Goal: Task Accomplishment & Management: Manage account settings

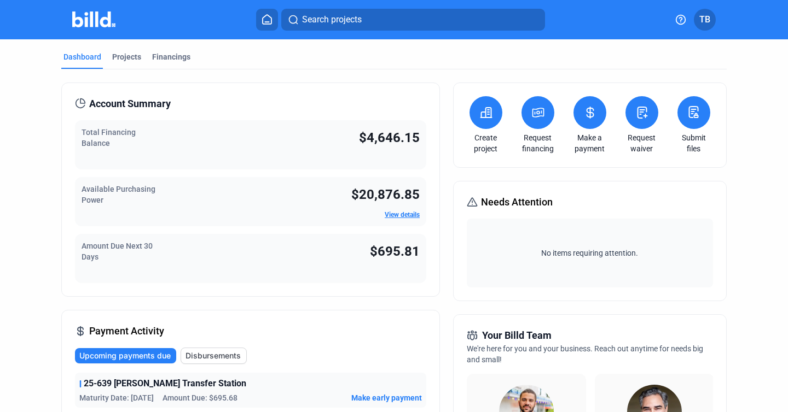
click at [707, 23] on span "TB" at bounding box center [704, 19] width 11 height 13
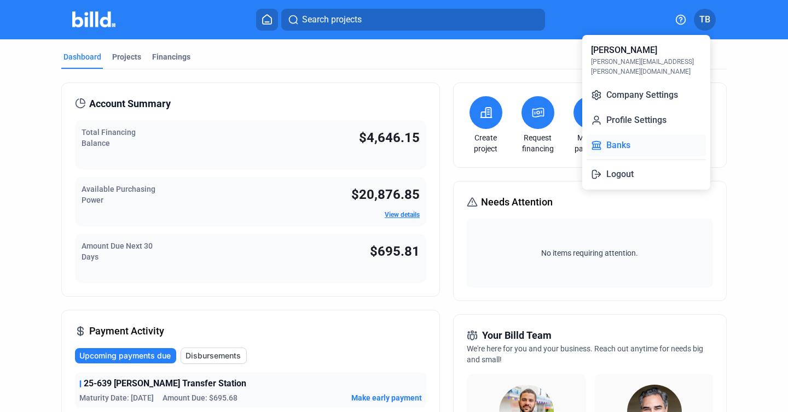
click at [638, 135] on button "Banks" at bounding box center [645, 146] width 119 height 22
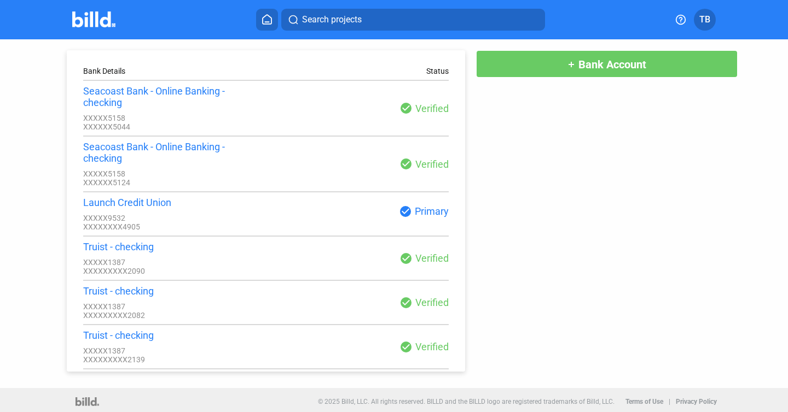
click at [544, 60] on button "add Bank Account" at bounding box center [606, 63] width 261 height 27
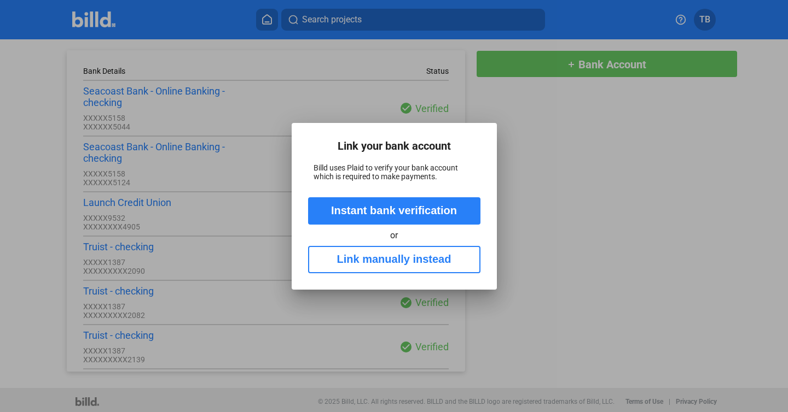
click at [460, 108] on div at bounding box center [394, 206] width 788 height 412
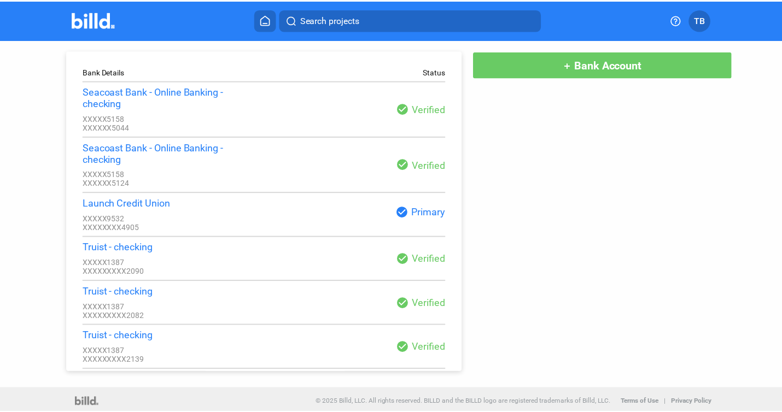
scroll to position [22, 0]
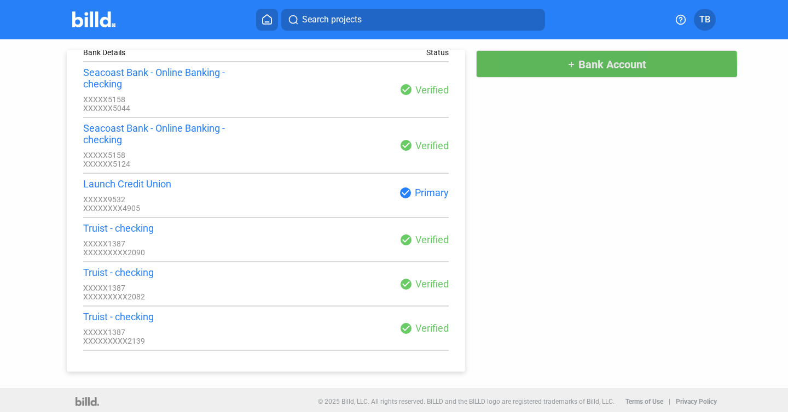
click at [548, 74] on button "add Bank Account" at bounding box center [606, 63] width 261 height 27
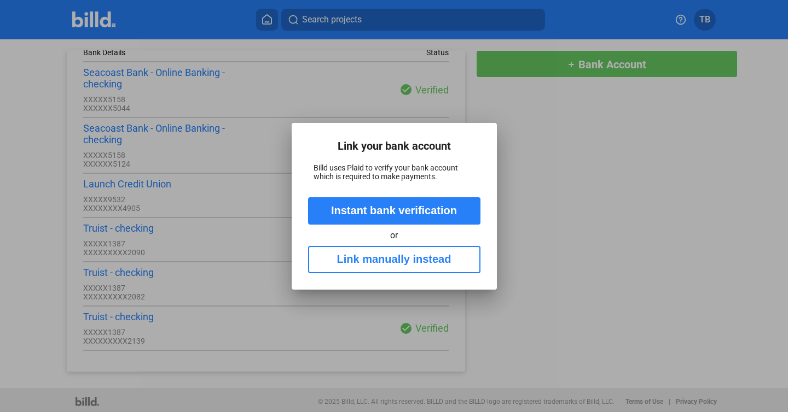
click at [431, 258] on button "Link manually instead" at bounding box center [394, 259] width 172 height 27
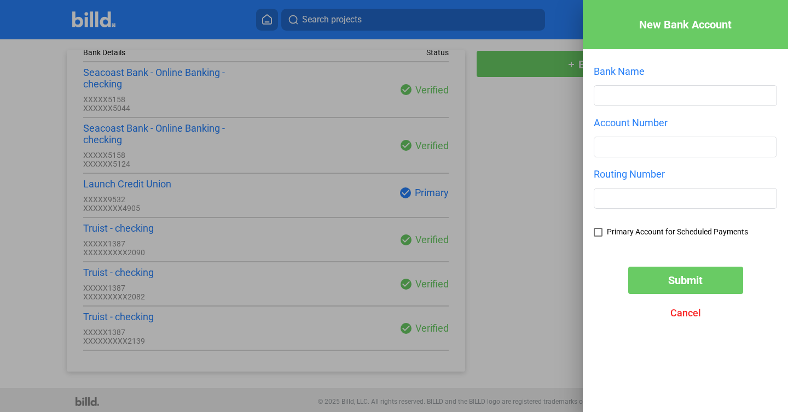
click at [514, 94] on div at bounding box center [394, 206] width 788 height 412
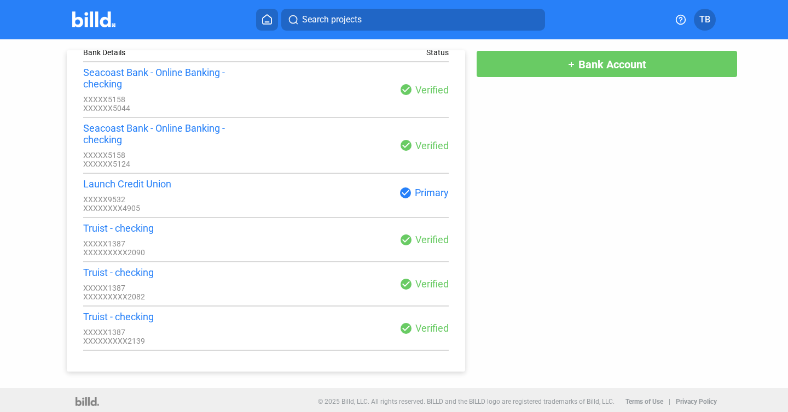
click at [708, 23] on span "TB" at bounding box center [704, 19] width 11 height 13
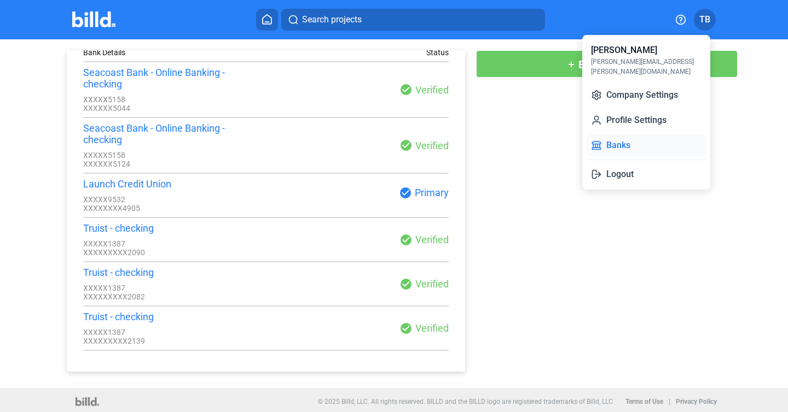
click at [609, 135] on button "Banks" at bounding box center [645, 146] width 119 height 22
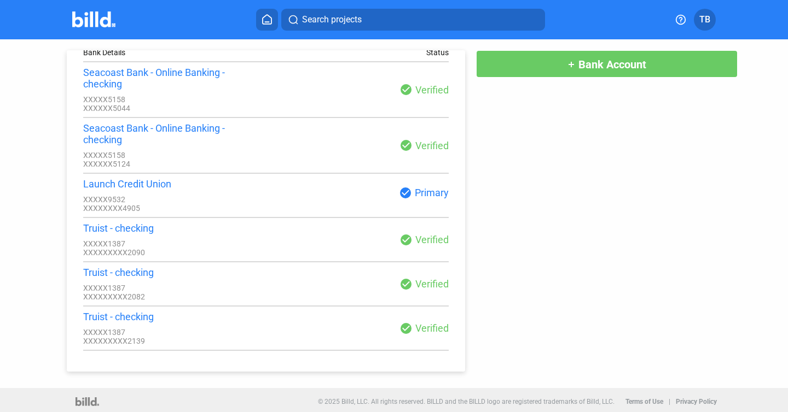
click at [692, 16] on div "TB" at bounding box center [689, 20] width 53 height 22
click at [701, 16] on span "TB" at bounding box center [704, 19] width 11 height 13
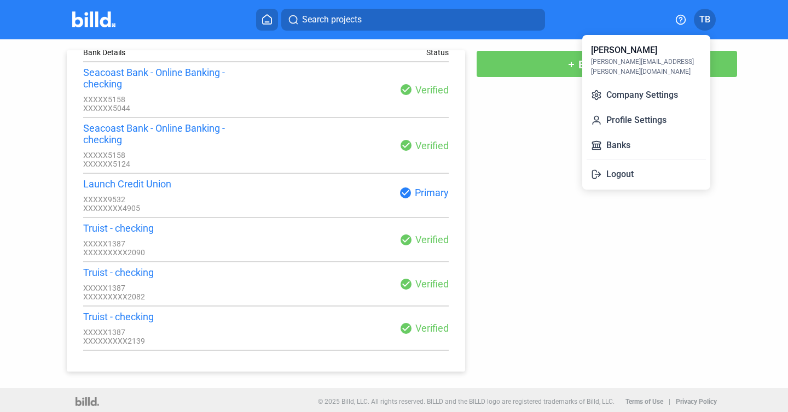
click at [631, 53] on div "[PERSON_NAME]" at bounding box center [624, 50] width 66 height 13
click at [625, 135] on button "Banks" at bounding box center [645, 146] width 119 height 22
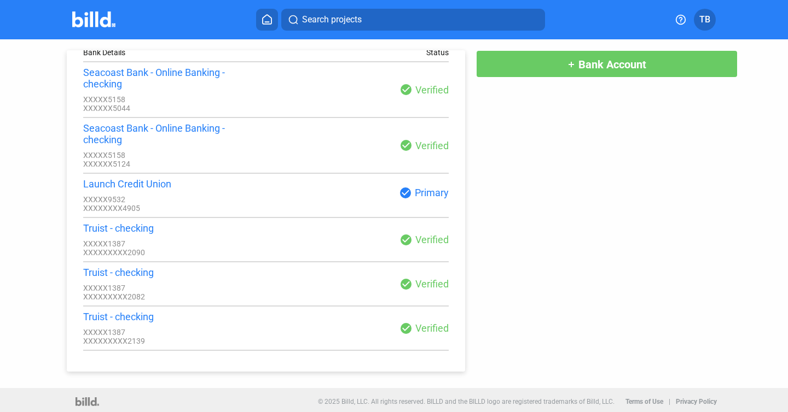
click at [711, 18] on button "TB" at bounding box center [705, 20] width 22 height 22
click at [85, 23] on img at bounding box center [93, 19] width 43 height 16
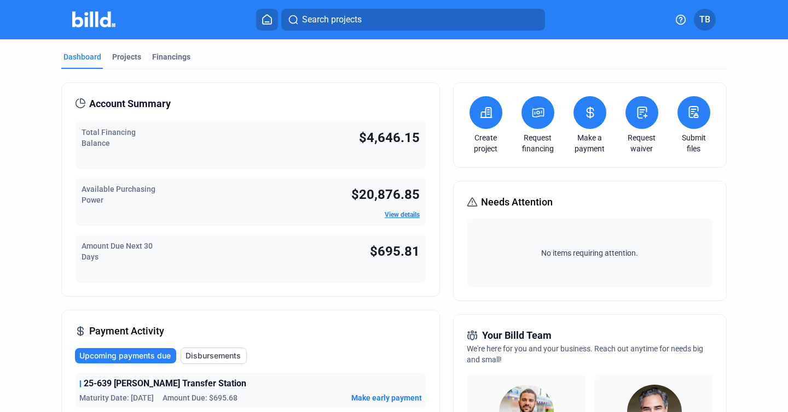
click at [711, 25] on button "TB" at bounding box center [705, 20] width 22 height 22
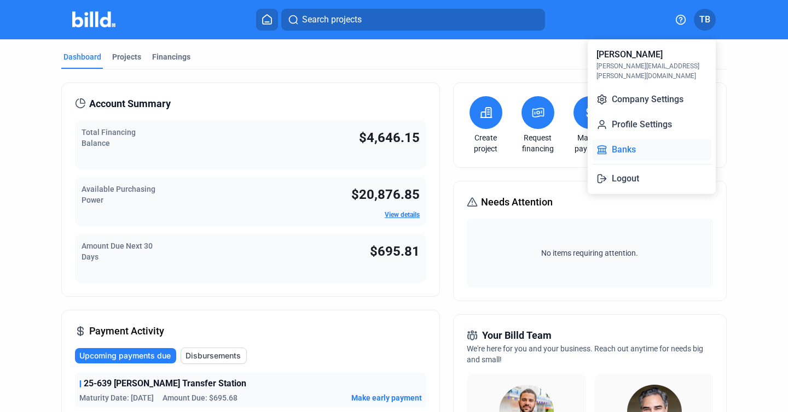
click at [639, 140] on button "Banks" at bounding box center [651, 150] width 119 height 22
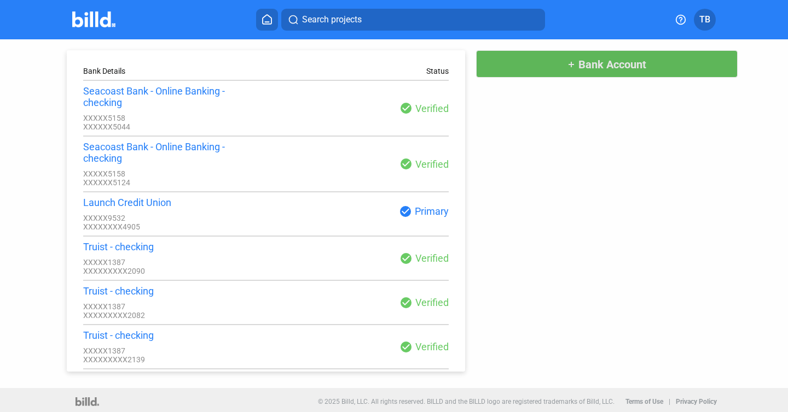
click at [622, 62] on span "Bank Account" at bounding box center [612, 64] width 68 height 13
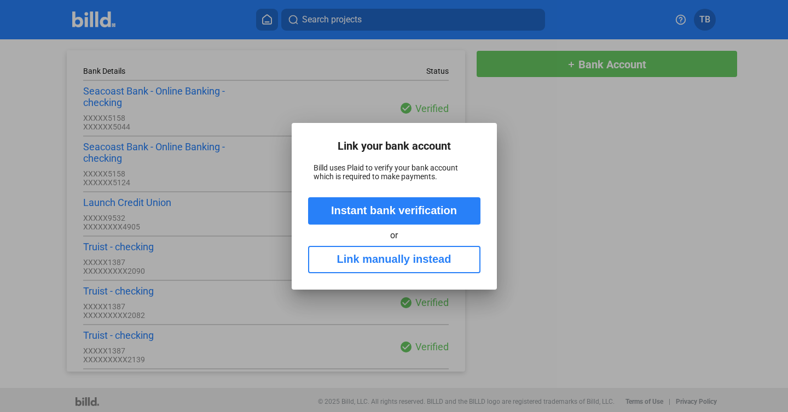
click at [392, 259] on button "Link manually instead" at bounding box center [394, 259] width 172 height 27
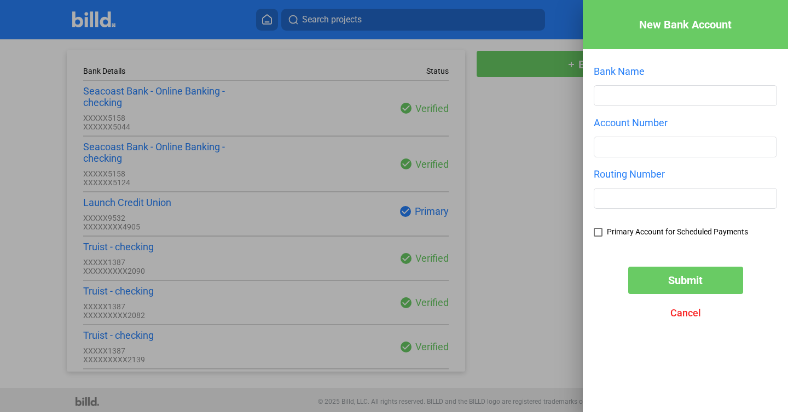
click at [514, 128] on div at bounding box center [394, 206] width 788 height 412
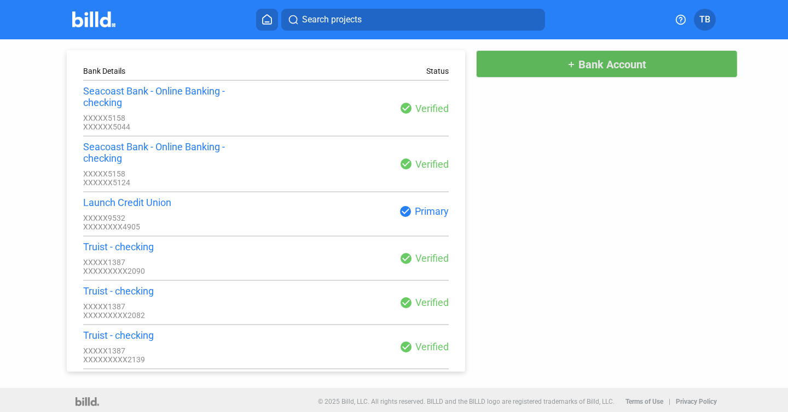
click at [534, 68] on button "add Bank Account" at bounding box center [606, 63] width 261 height 27
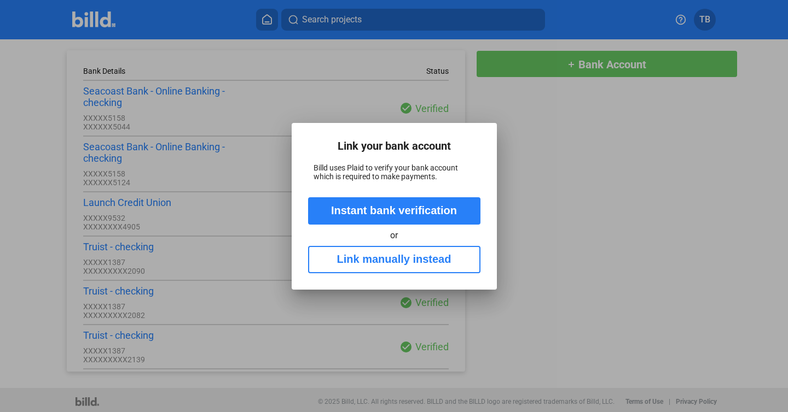
click at [398, 210] on button "Instant bank verification" at bounding box center [394, 210] width 172 height 27
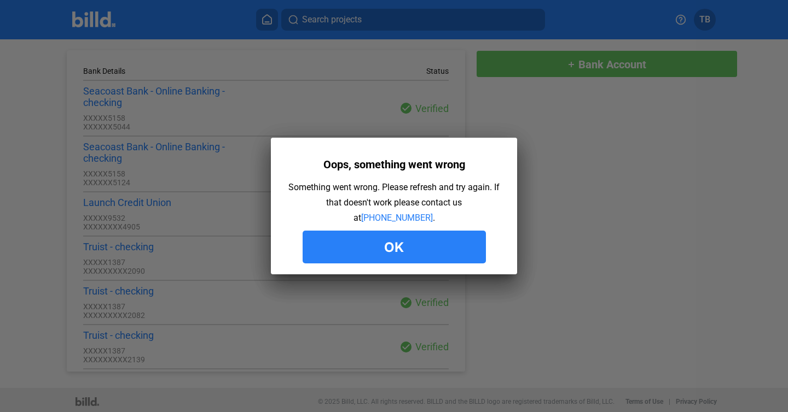
click at [486, 106] on div at bounding box center [394, 206] width 788 height 412
click at [406, 252] on button "Ok" at bounding box center [394, 247] width 183 height 33
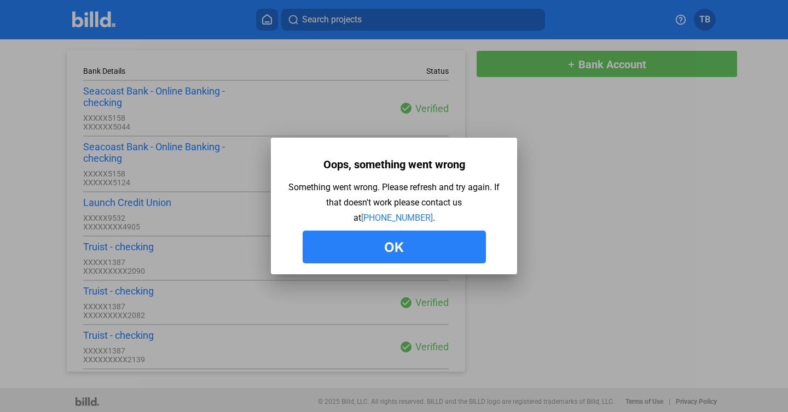
click at [409, 246] on button "Ok" at bounding box center [394, 247] width 183 height 33
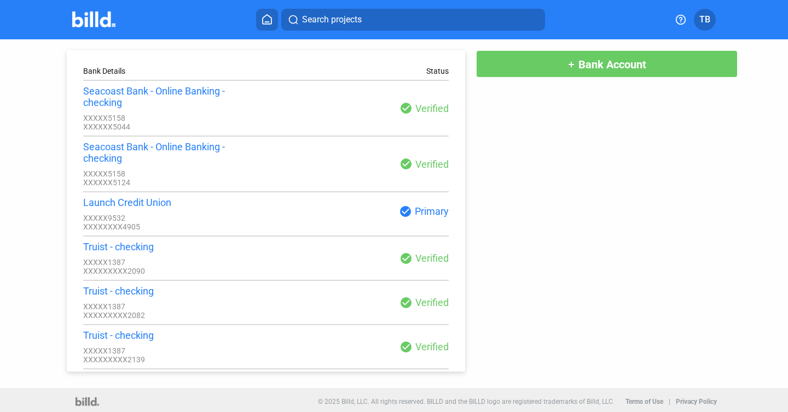
click at [712, 22] on button "TB" at bounding box center [705, 20] width 22 height 22
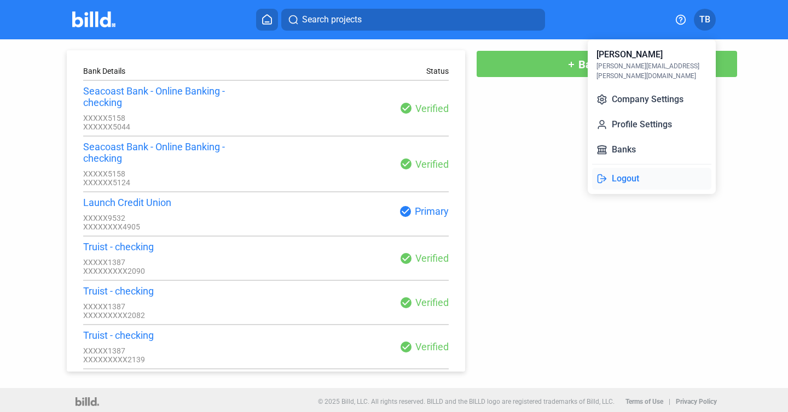
click at [630, 168] on button "Logout" at bounding box center [651, 179] width 119 height 22
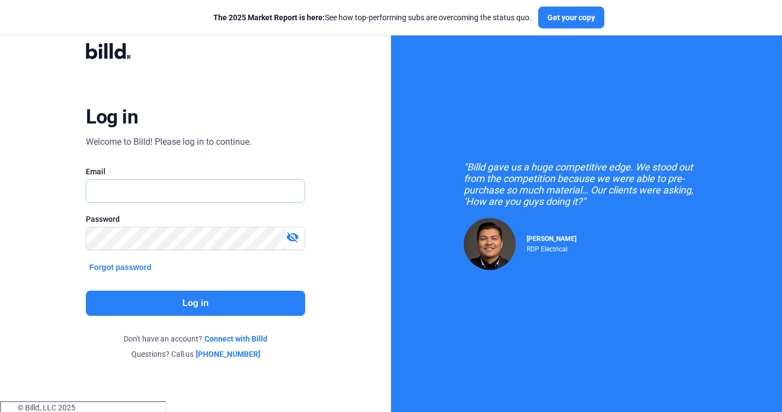
type input "[PERSON_NAME][EMAIL_ADDRESS][PERSON_NAME][DOMAIN_NAME]"
